Goal: Check status: Check status

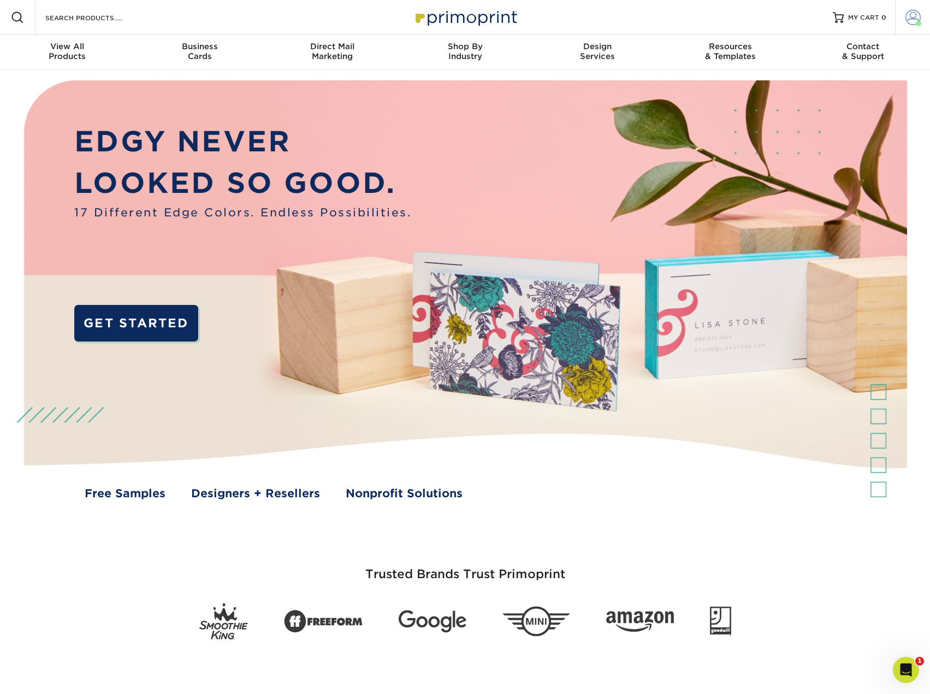
click at [910, 14] on span at bounding box center [913, 17] width 15 height 15
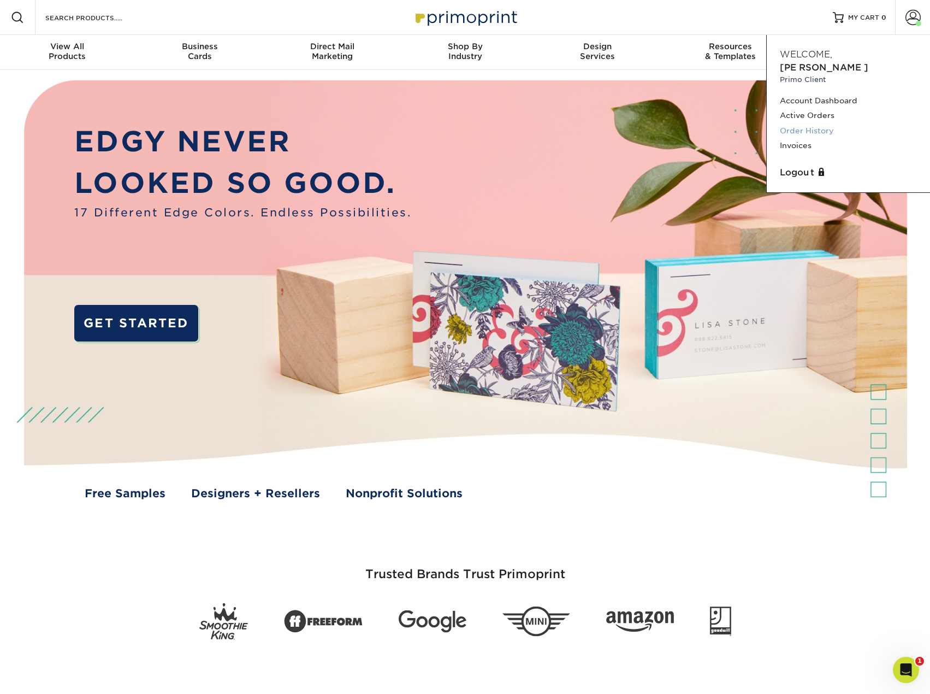
click at [802, 123] on link "Order History" at bounding box center [848, 130] width 137 height 15
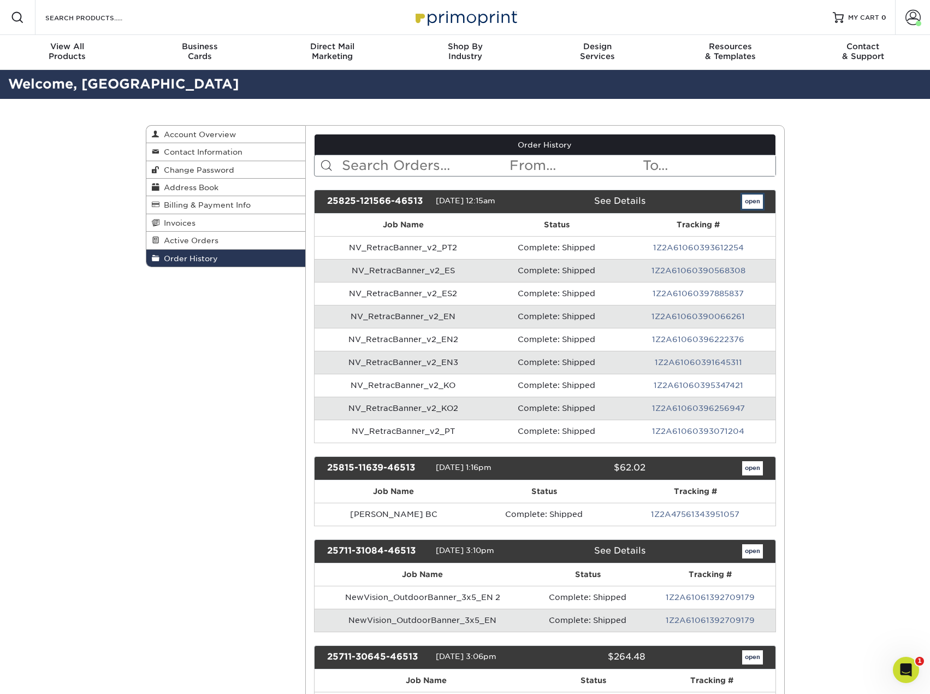
click at [754, 199] on link "open" at bounding box center [753, 202] width 21 height 14
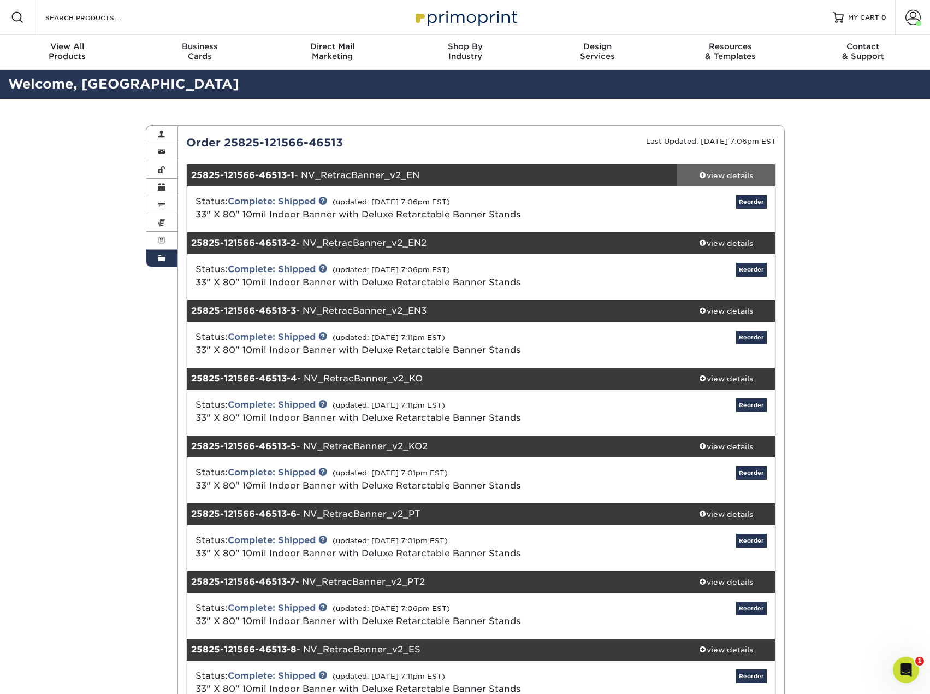
click at [737, 173] on div "view details" at bounding box center [726, 175] width 98 height 11
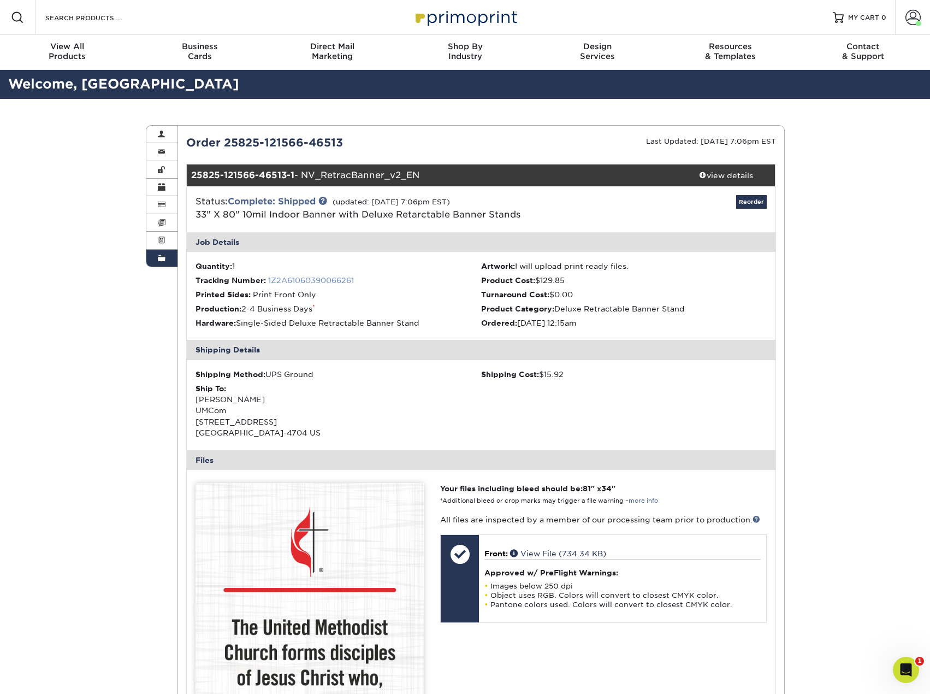
click at [325, 278] on link "1Z2A61060390066261" at bounding box center [311, 280] width 86 height 9
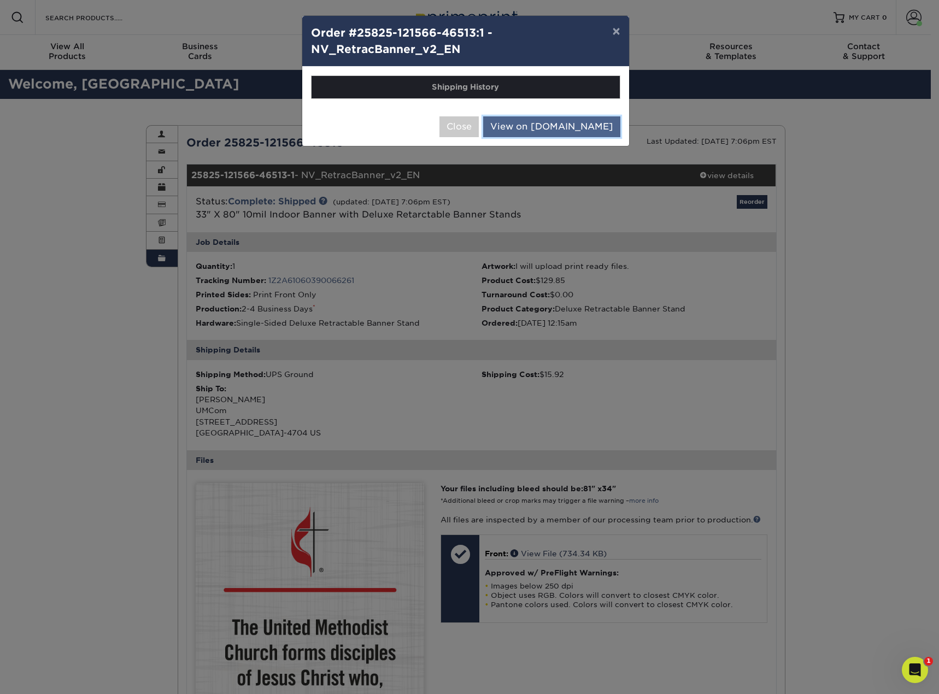
click at [579, 128] on link "View on UPS.com" at bounding box center [551, 126] width 137 height 21
click at [617, 28] on button "×" at bounding box center [615, 31] width 25 height 31
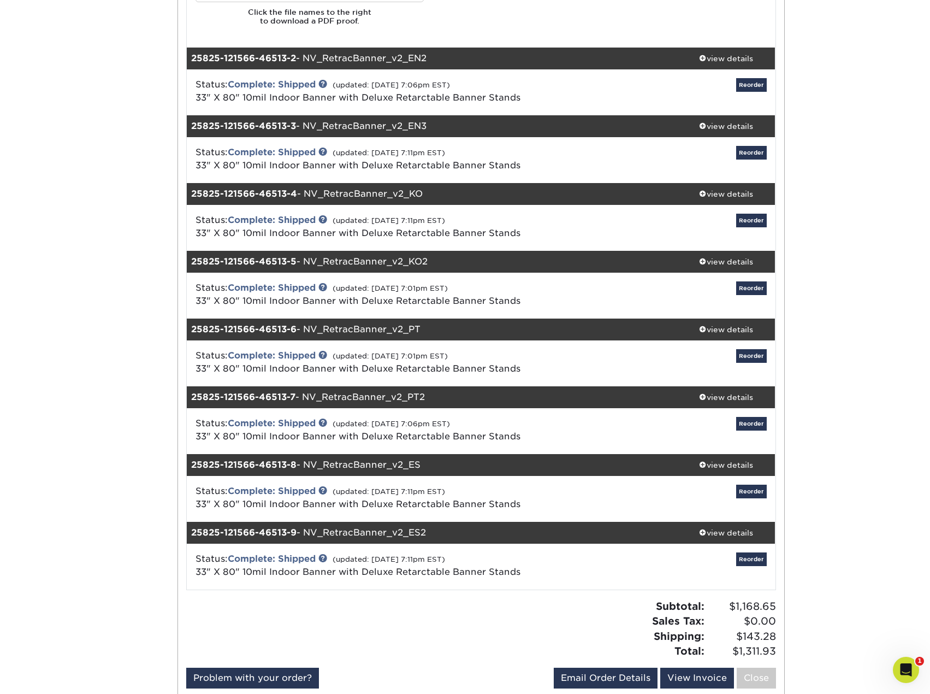
scroll to position [1093, 0]
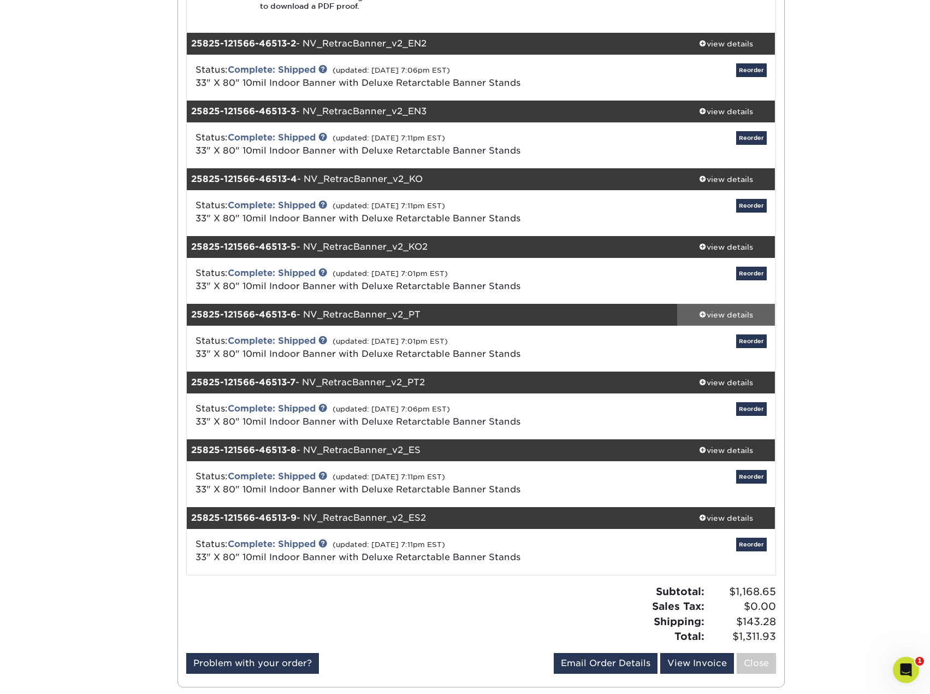
click at [722, 313] on div "view details" at bounding box center [726, 314] width 98 height 11
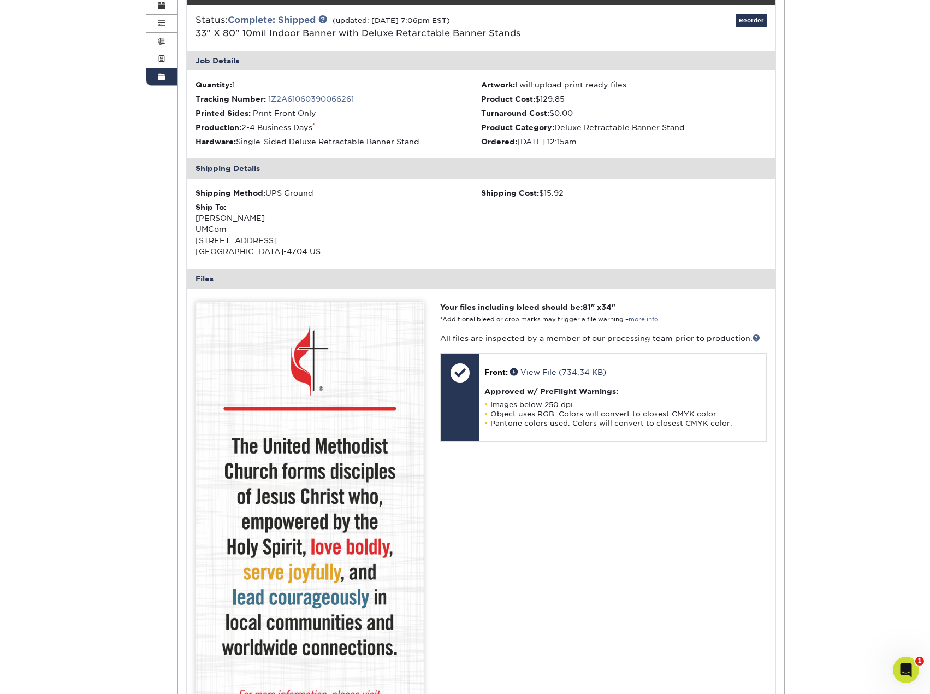
scroll to position [55, 0]
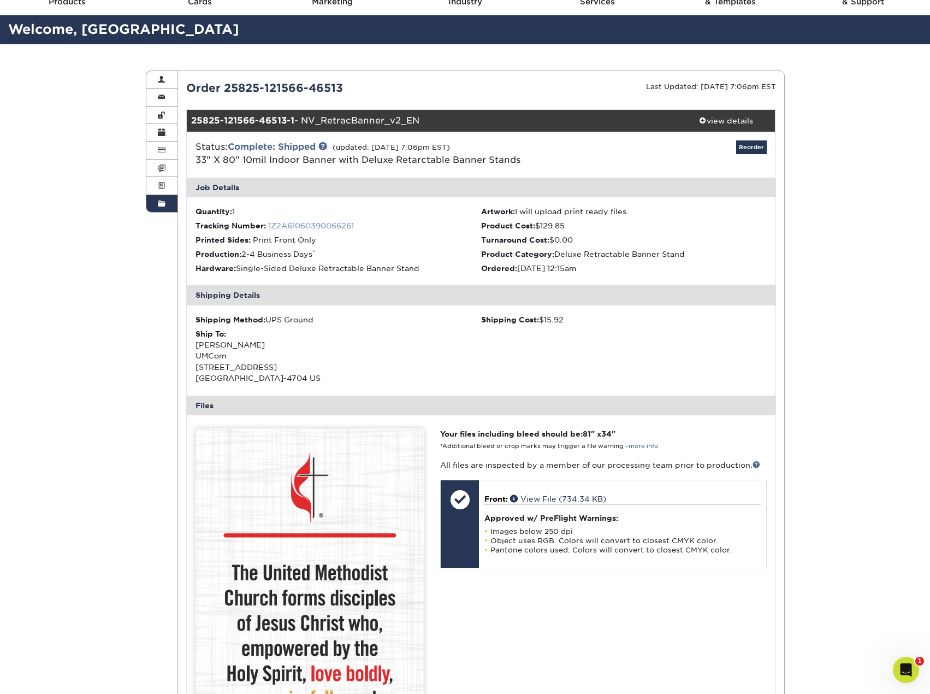
click at [320, 228] on link "1Z2A61060390066261" at bounding box center [311, 225] width 86 height 9
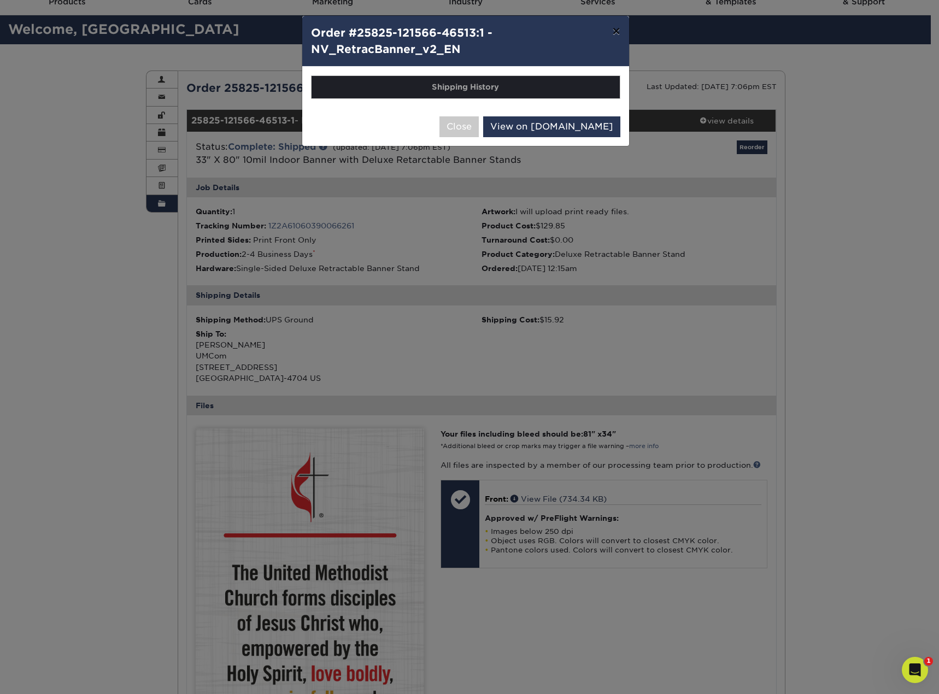
click at [619, 27] on button "×" at bounding box center [615, 31] width 25 height 31
